Goal: Task Accomplishment & Management: Use online tool/utility

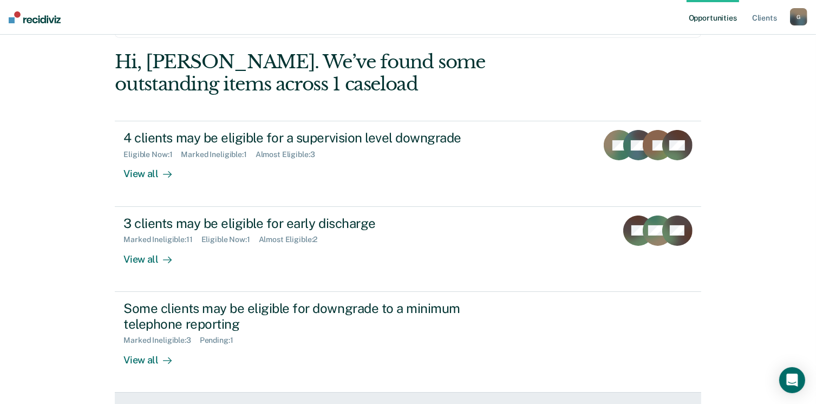
scroll to position [248, 0]
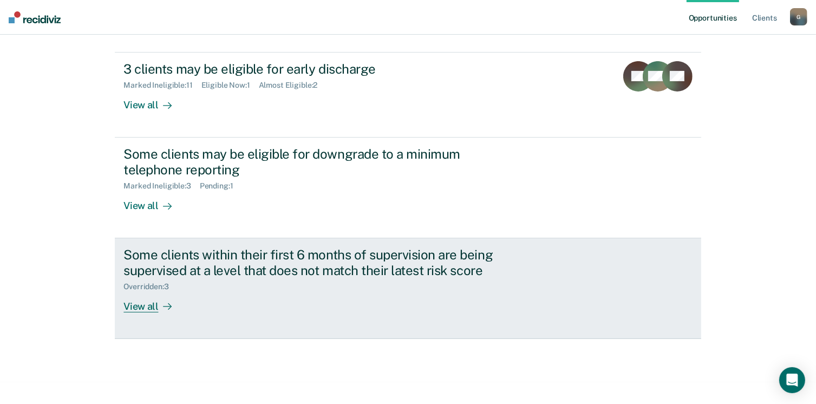
click at [148, 307] on div "View all" at bounding box center [153, 301] width 61 height 21
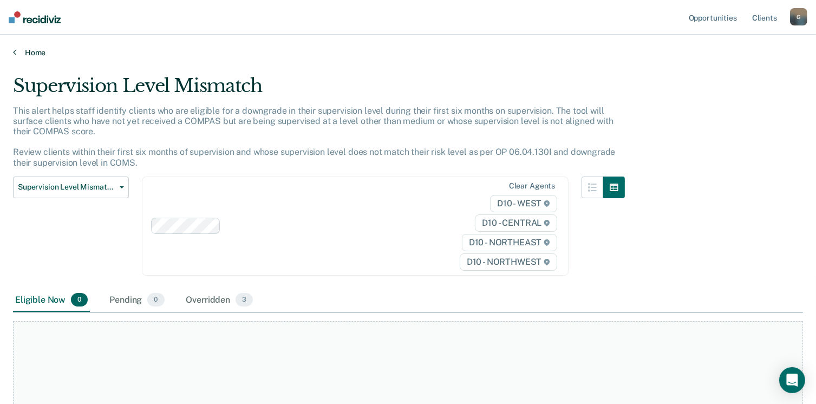
click at [32, 53] on link "Home" at bounding box center [408, 53] width 790 height 10
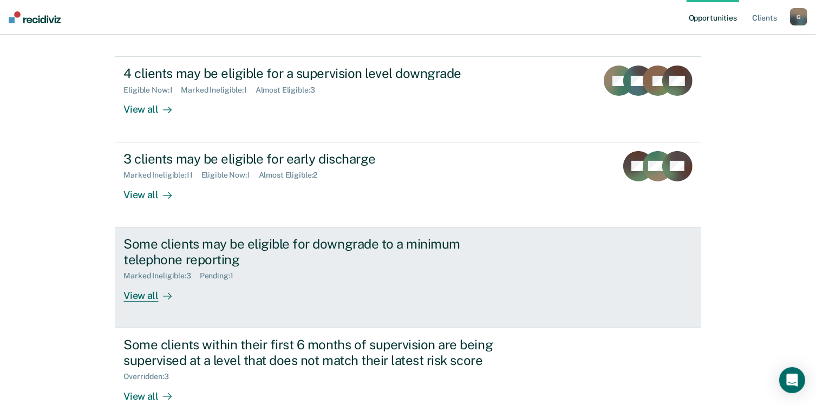
scroll to position [162, 0]
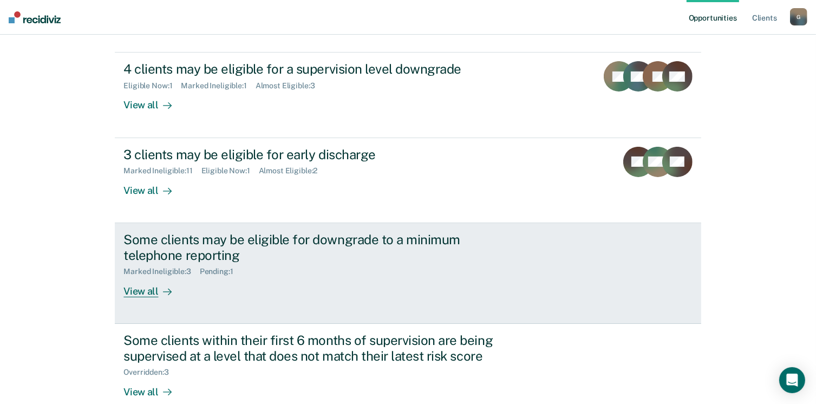
click at [139, 295] on div "View all" at bounding box center [153, 286] width 61 height 21
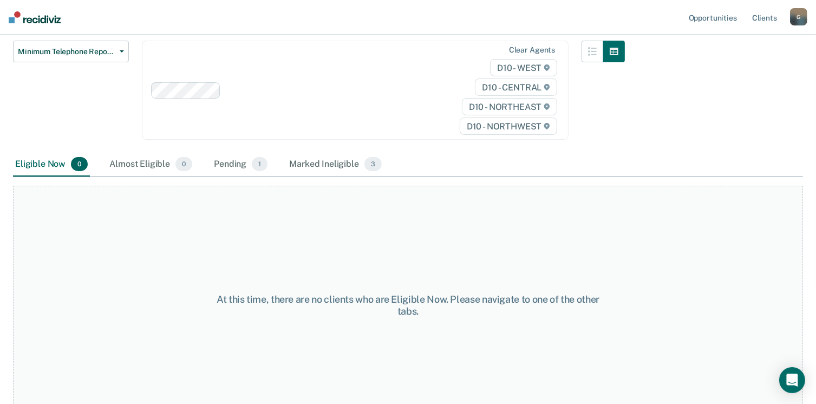
scroll to position [124, 0]
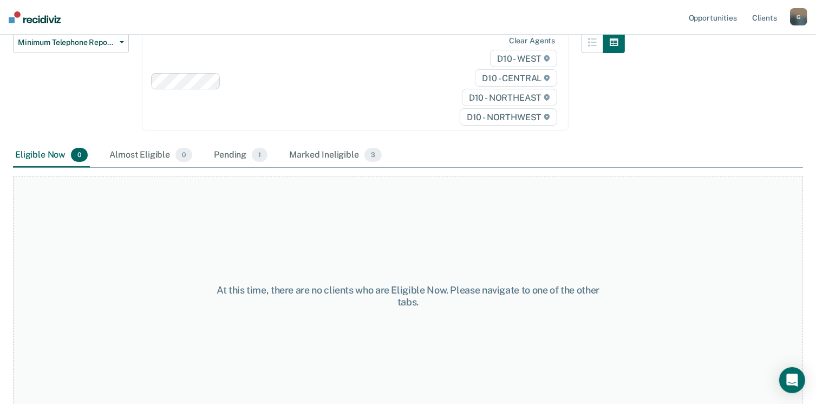
drag, startPoint x: 226, startPoint y: 142, endPoint x: 231, endPoint y: 139, distance: 5.8
click at [227, 143] on div "Pending 1" at bounding box center [241, 155] width 58 height 24
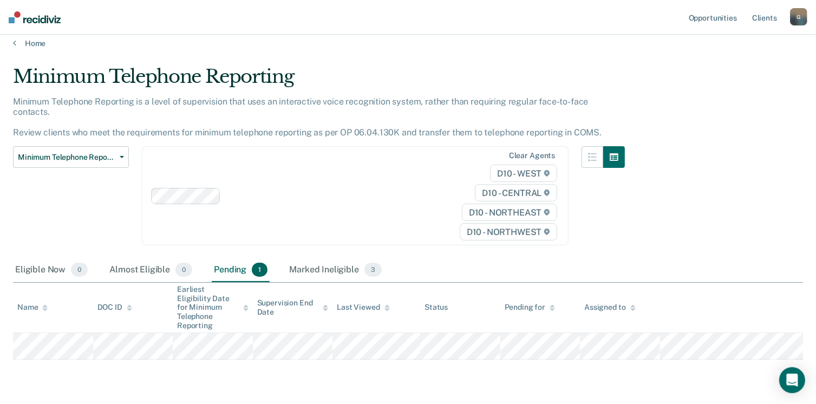
scroll to position [0, 0]
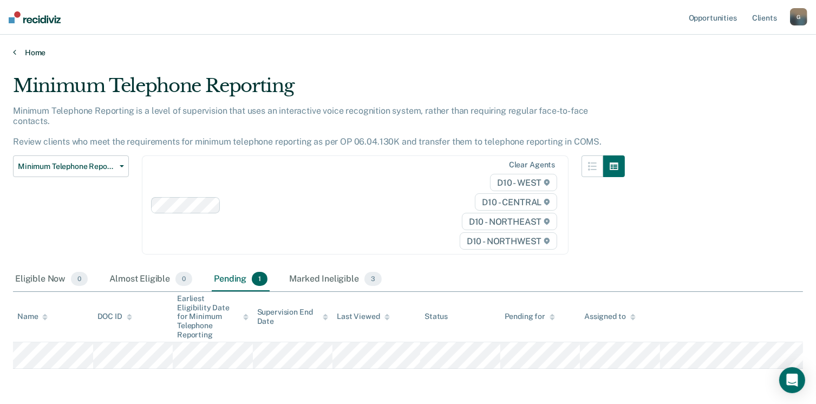
click at [38, 55] on link "Home" at bounding box center [408, 53] width 790 height 10
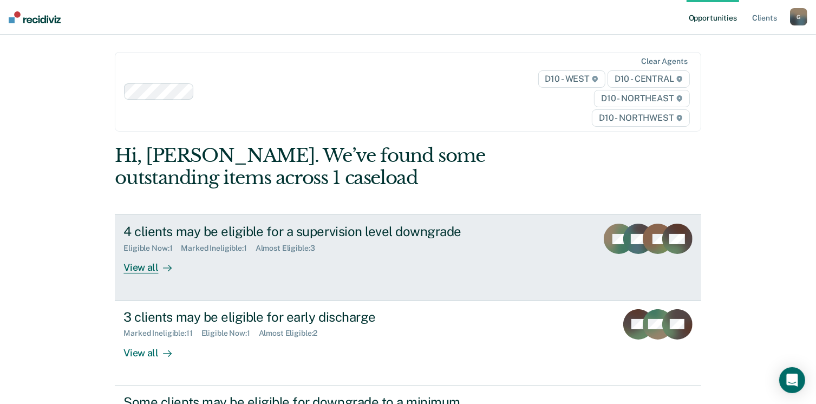
click at [134, 267] on div "View all" at bounding box center [153, 263] width 61 height 21
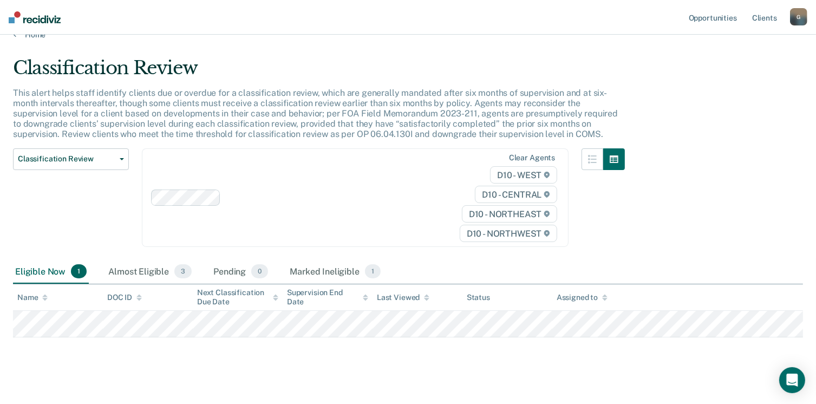
scroll to position [28, 0]
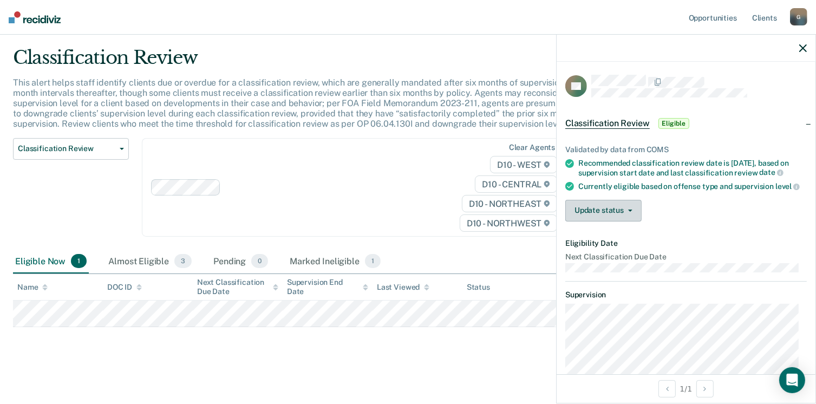
click at [633, 218] on button "Update status" at bounding box center [603, 211] width 76 height 22
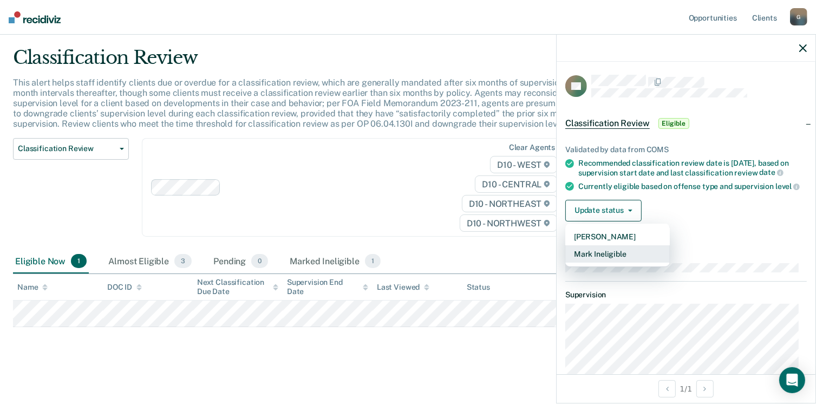
click at [608, 262] on button "Mark Ineligible" at bounding box center [617, 253] width 104 height 17
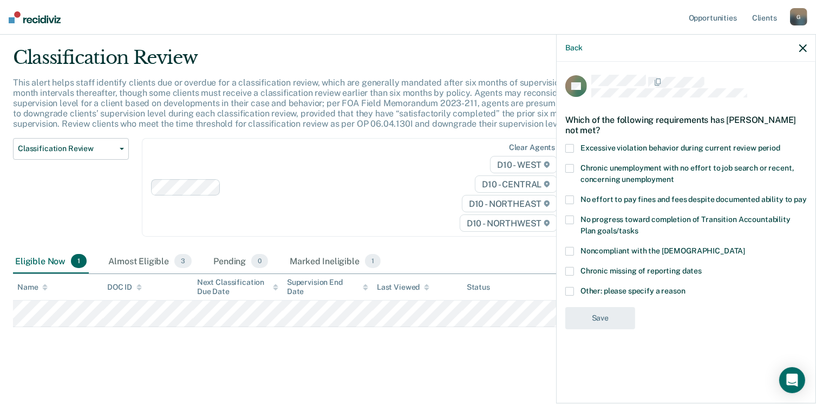
click at [580, 288] on label "Other: please specify a reason" at bounding box center [685, 292] width 241 height 11
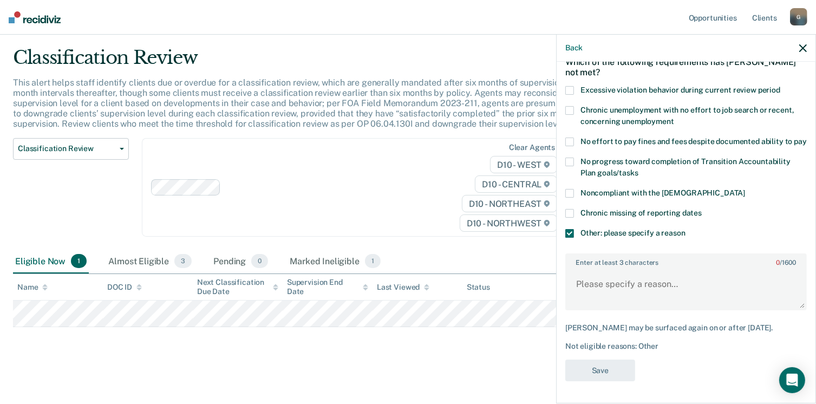
scroll to position [67, 0]
click at [698, 299] on textarea "Enter at least 3 characters 0 / 1600" at bounding box center [685, 289] width 239 height 40
type textarea "I"
type textarea "Offender is at the lowest level of care"
click at [610, 378] on button "Save" at bounding box center [600, 370] width 70 height 22
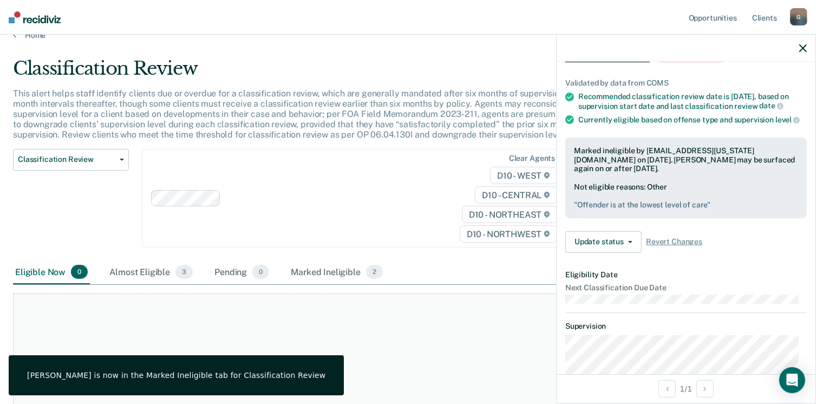
scroll to position [0, 0]
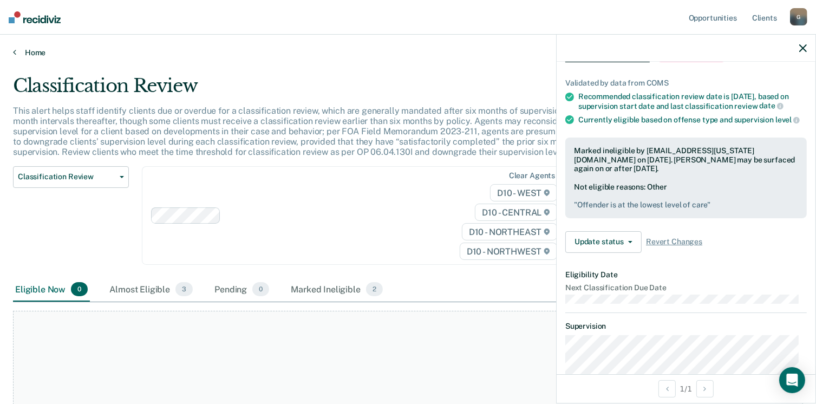
click at [32, 56] on link "Home" at bounding box center [408, 53] width 790 height 10
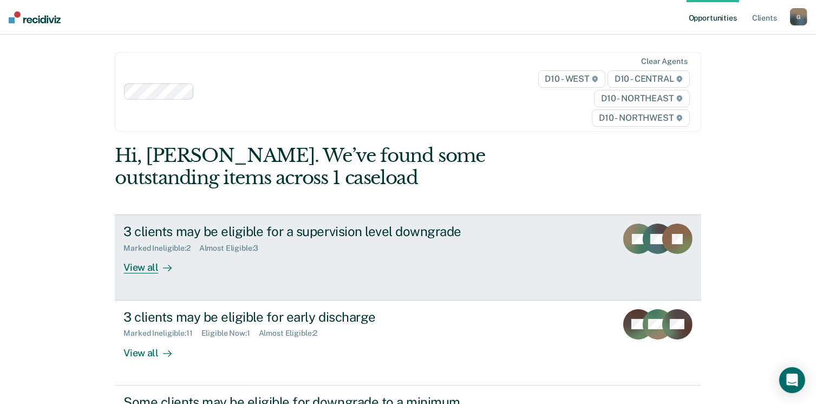
click at [141, 271] on div "View all" at bounding box center [153, 263] width 61 height 21
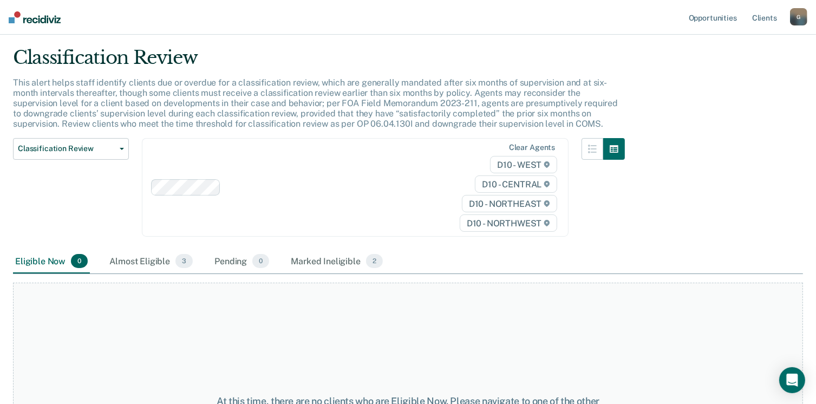
scroll to position [54, 0]
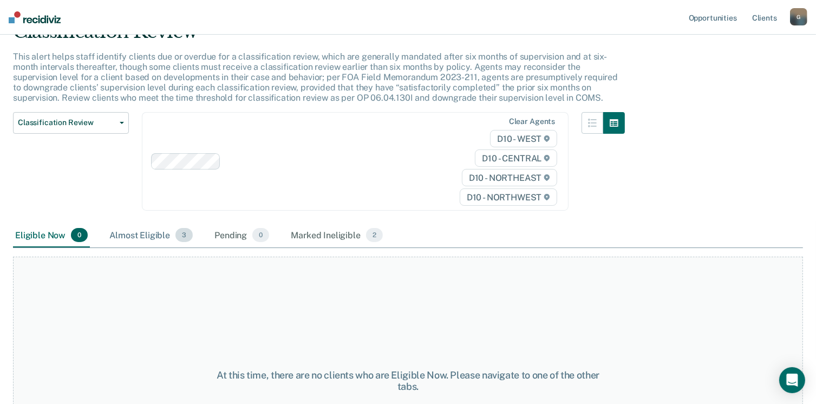
click at [150, 234] on div "Almost Eligible 3" at bounding box center [151, 236] width 88 height 24
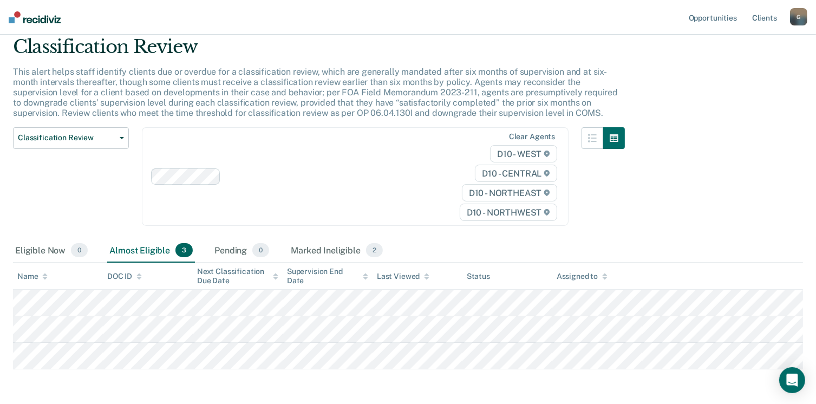
scroll to position [81, 0]
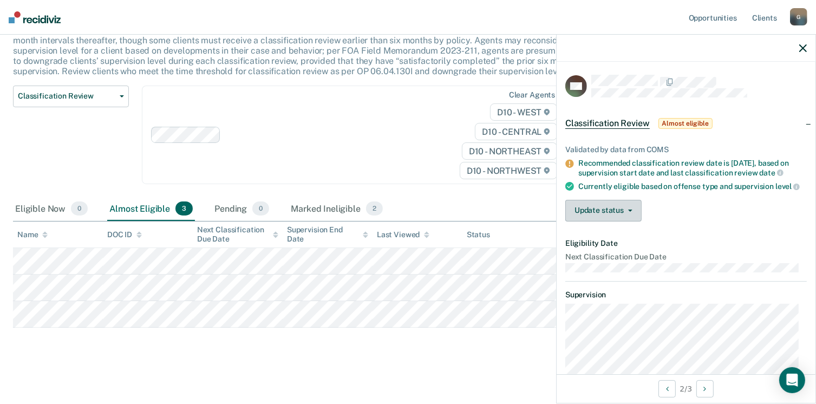
click at [636, 220] on button "Update status" at bounding box center [603, 211] width 76 height 22
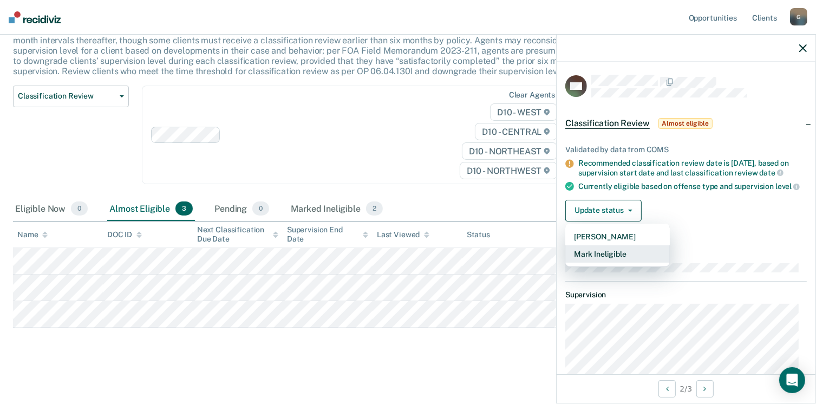
click at [611, 259] on button "Mark Ineligible" at bounding box center [617, 253] width 104 height 17
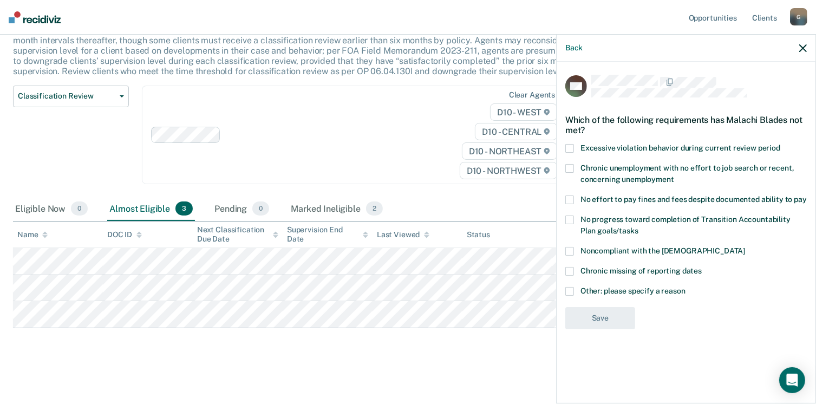
click at [567, 289] on span at bounding box center [569, 291] width 9 height 9
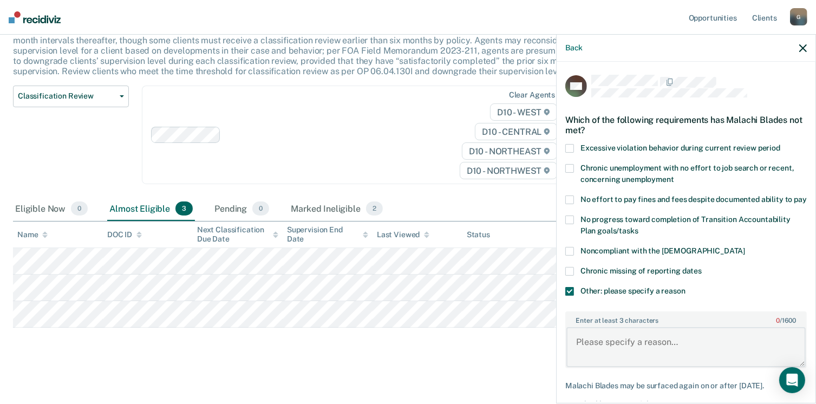
drag, startPoint x: 603, startPoint y: 342, endPoint x: 610, endPoint y: 370, distance: 28.5
click at [604, 343] on textarea "Enter at least 3 characters 0 / 1600" at bounding box center [685, 347] width 239 height 40
type textarea "o"
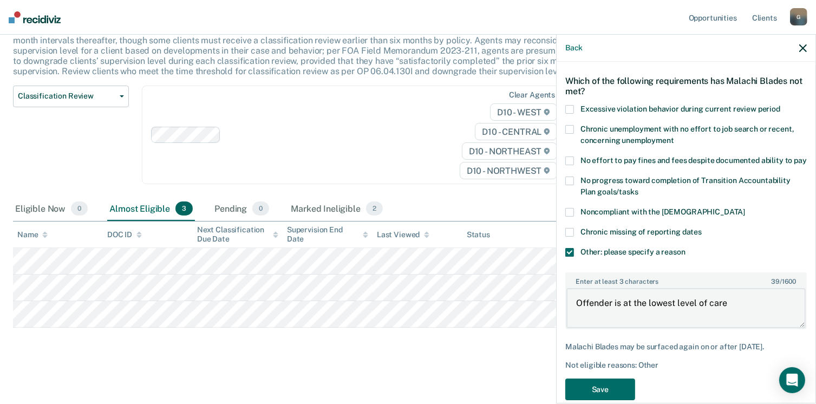
scroll to position [76, 0]
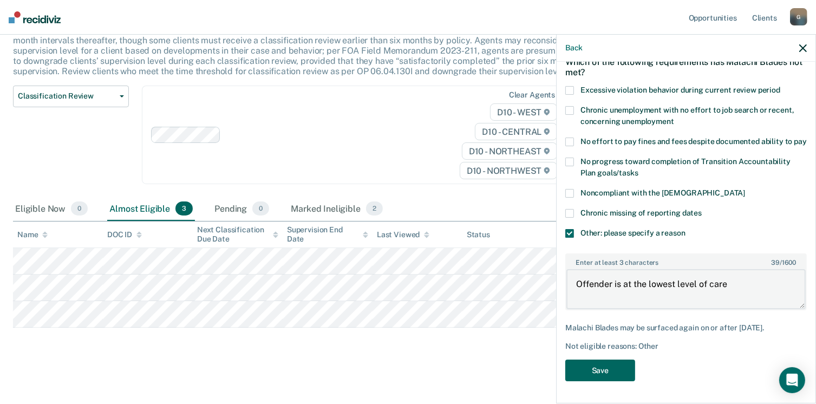
type textarea "Offender is at the lowest level of care"
click at [581, 364] on button "Save" at bounding box center [600, 370] width 70 height 22
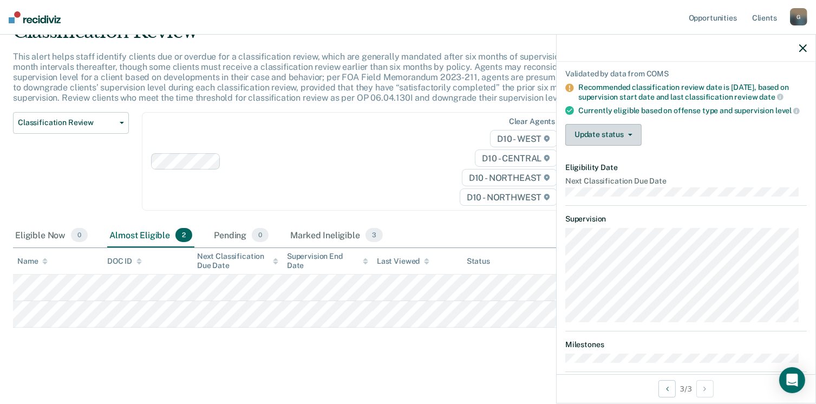
click at [623, 136] on span "button" at bounding box center [627, 135] width 9 height 2
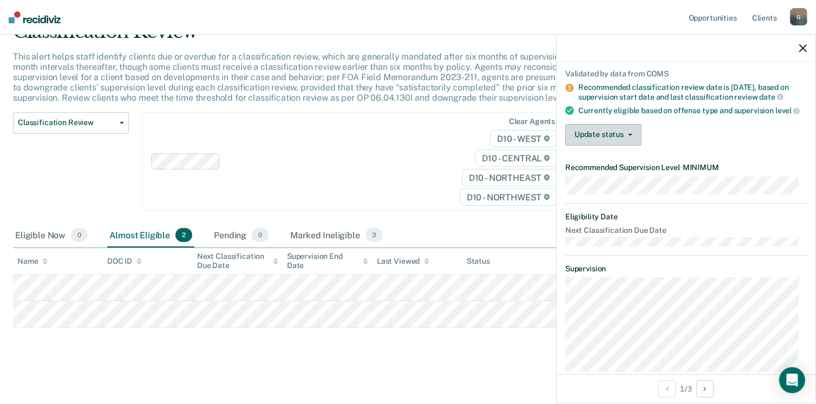
click at [631, 144] on button "Update status" at bounding box center [603, 135] width 76 height 22
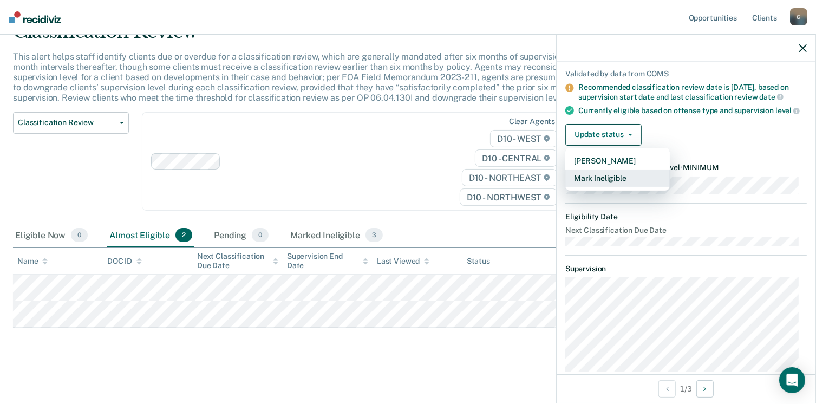
click at [602, 187] on button "Mark Ineligible" at bounding box center [617, 177] width 104 height 17
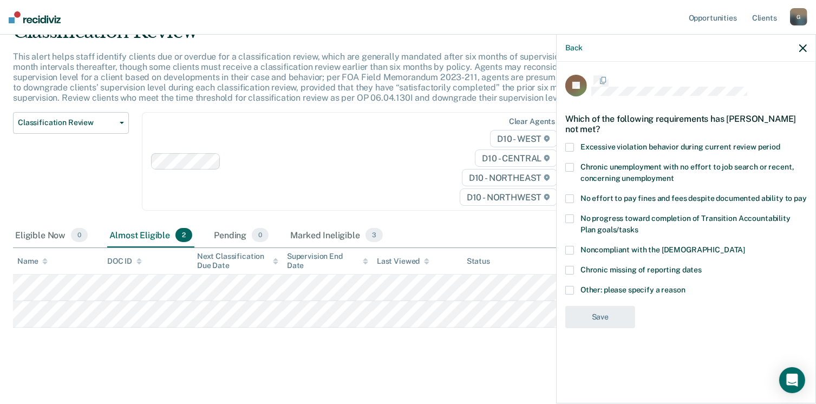
scroll to position [0, 0]
click at [571, 290] on span at bounding box center [569, 291] width 9 height 9
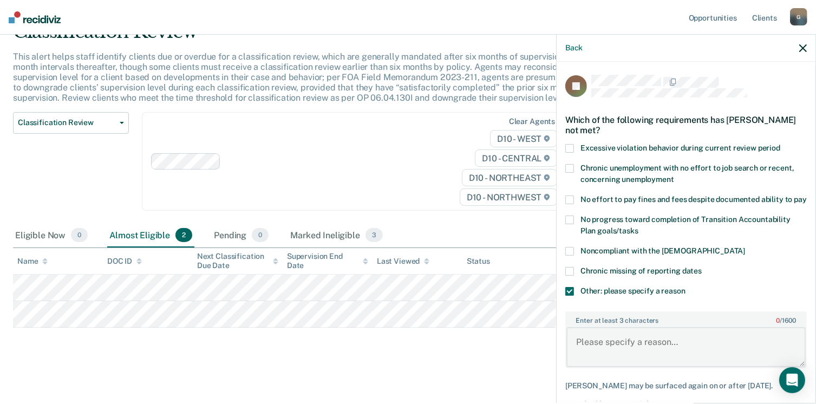
click at [627, 358] on textarea "Enter at least 3 characters 0 / 1600" at bounding box center [685, 347] width 239 height 40
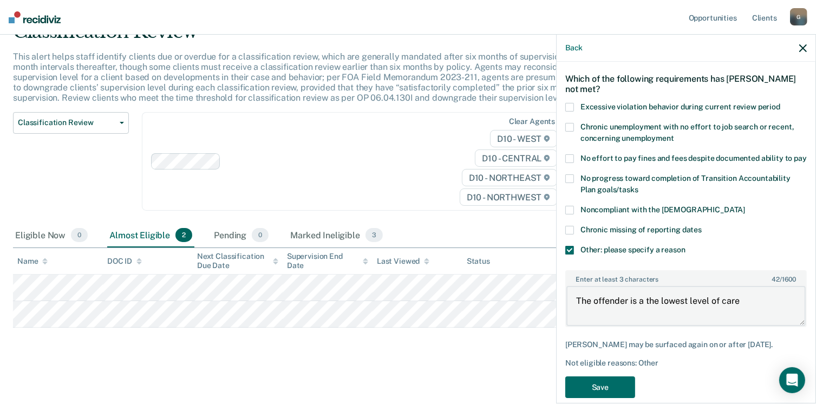
scroll to position [76, 0]
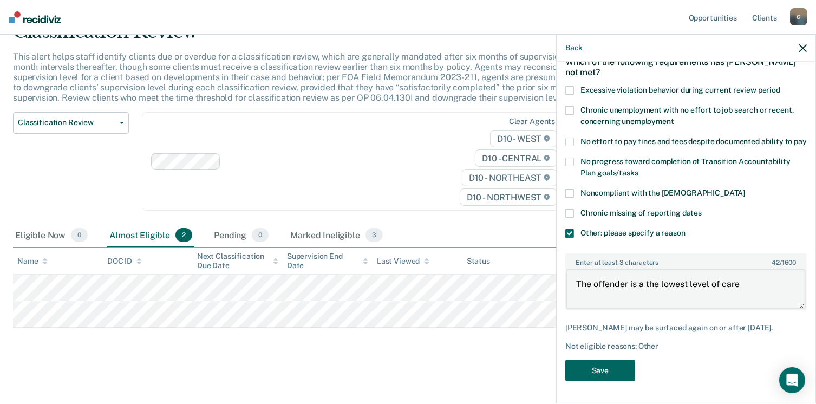
type textarea "The offender is a the lowest level of care"
click at [601, 370] on button "Save" at bounding box center [600, 370] width 70 height 22
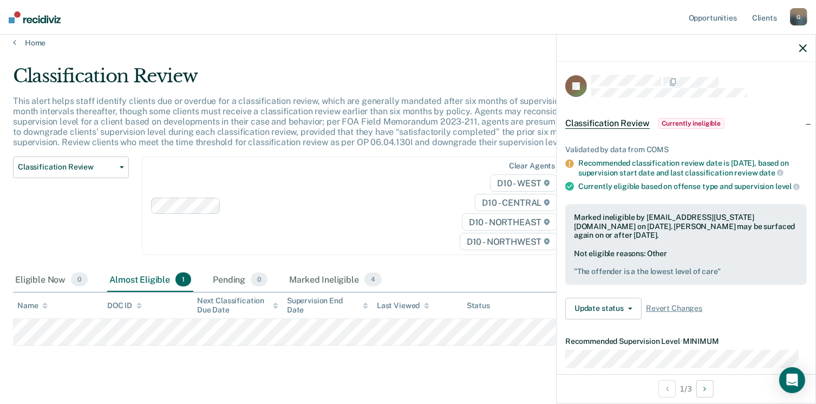
scroll to position [0, 0]
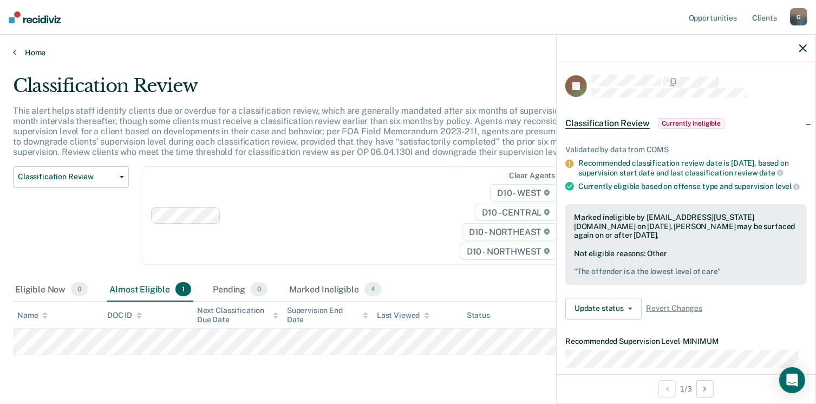
click at [45, 51] on link "Home" at bounding box center [408, 53] width 790 height 10
